Goal: Information Seeking & Learning: Find specific fact

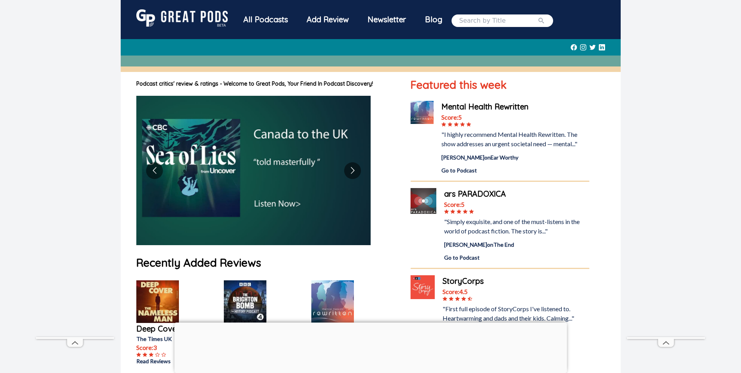
click at [475, 23] on input "search" at bounding box center [499, 20] width 78 height 9
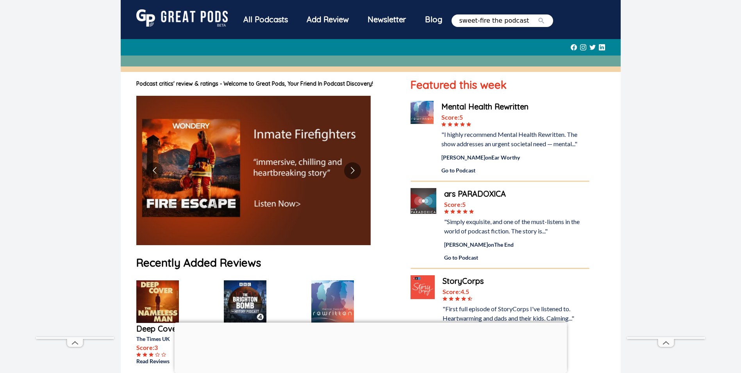
type input "sweet-fire the podcast"
click at [538, 16] on button "submit" at bounding box center [542, 20] width 8 height 9
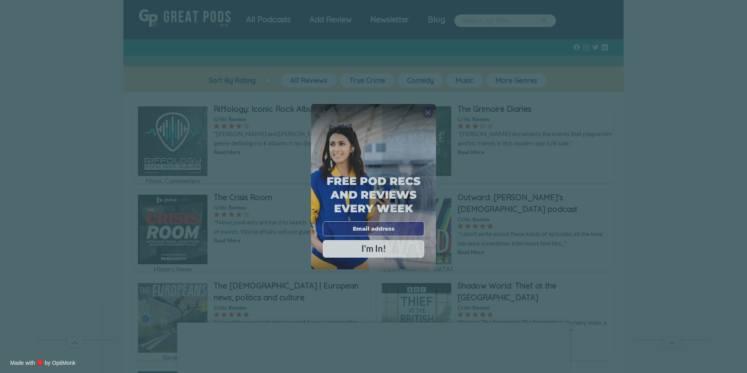
click at [428, 110] on span "X" at bounding box center [427, 112] width 5 height 8
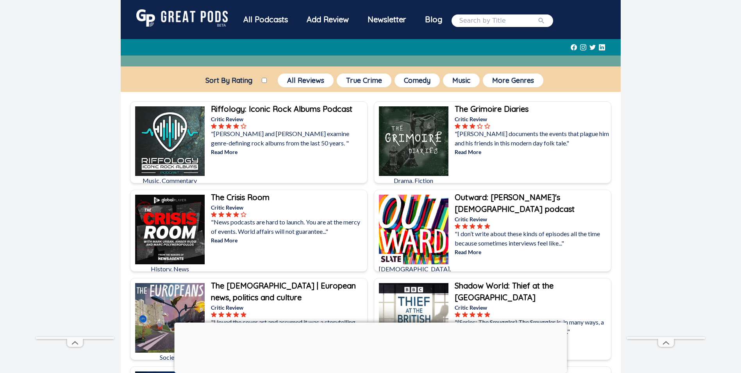
click at [473, 23] on input "search" at bounding box center [499, 20] width 78 height 9
type input "sweet-fire"
click at [538, 16] on button "submit" at bounding box center [542, 20] width 8 height 9
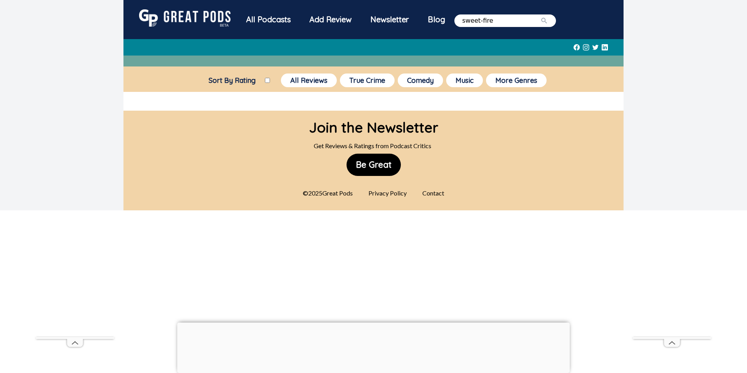
click at [279, 19] on div "All Podcasts" at bounding box center [268, 19] width 63 height 20
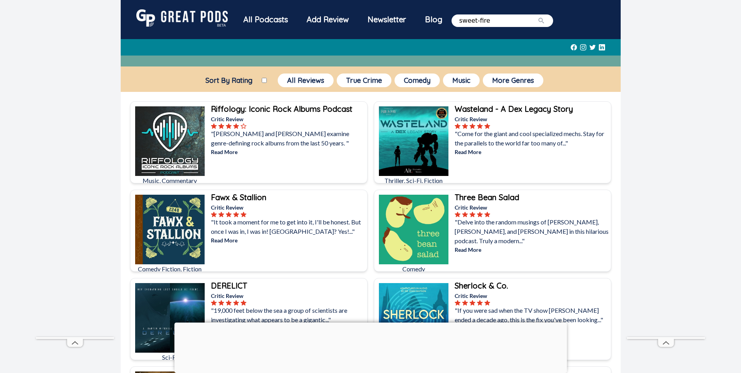
click at [263, 81] on input "Sort By Rating" at bounding box center [264, 80] width 5 height 5
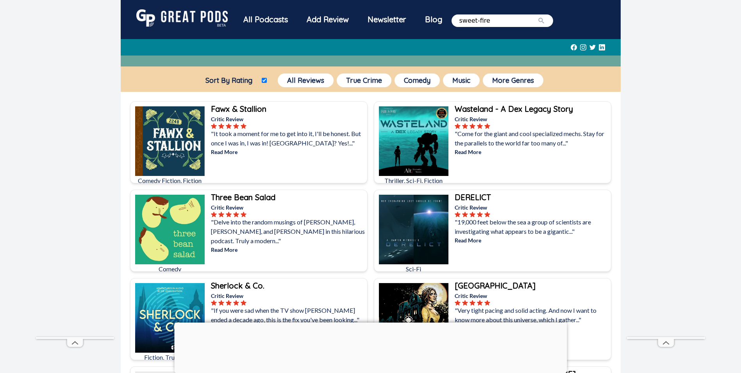
click at [263, 81] on input "Sort By Rating" at bounding box center [264, 80] width 5 height 5
checkbox input "false"
